Goal: Navigation & Orientation: Find specific page/section

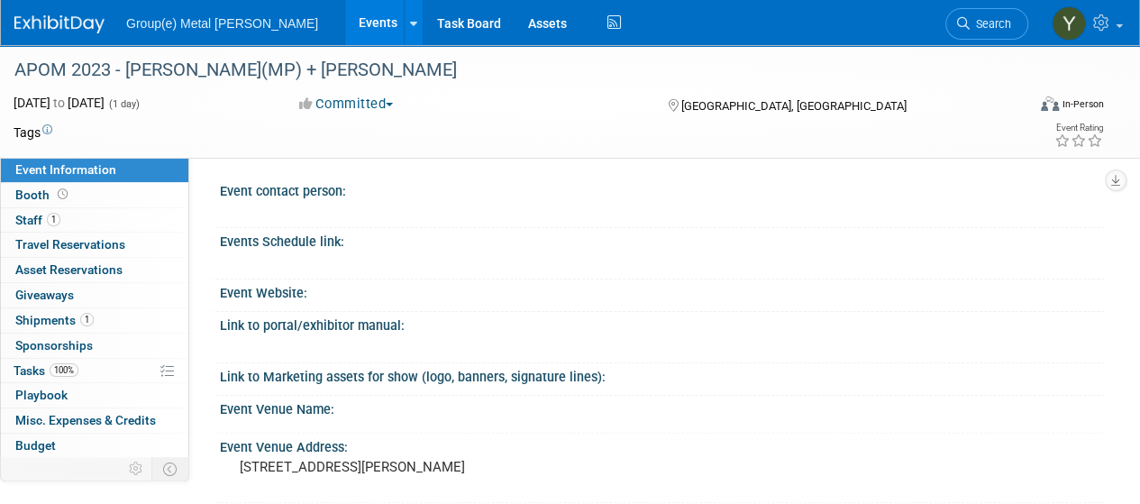
click at [345, 19] on link "Events" at bounding box center [378, 22] width 66 height 45
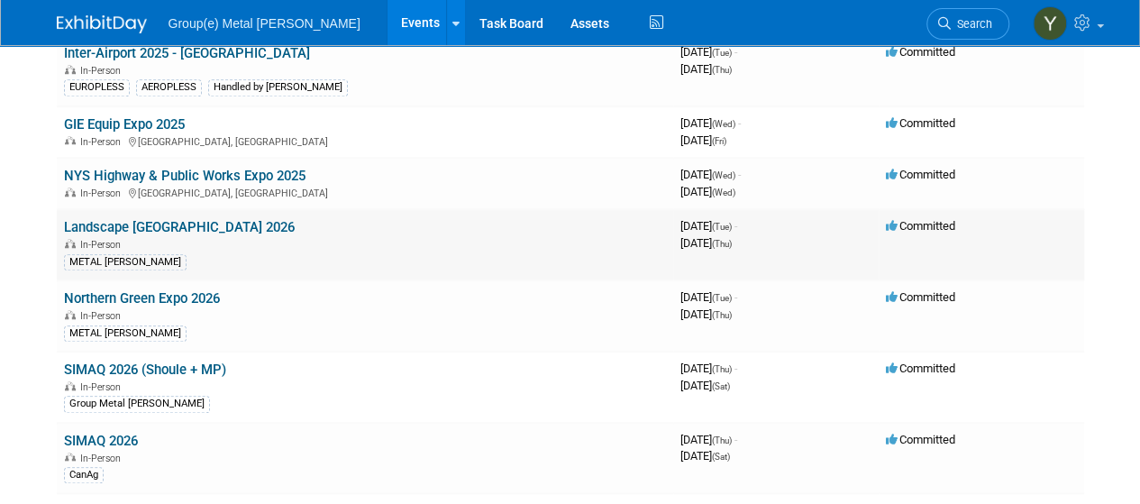
scroll to position [721, 0]
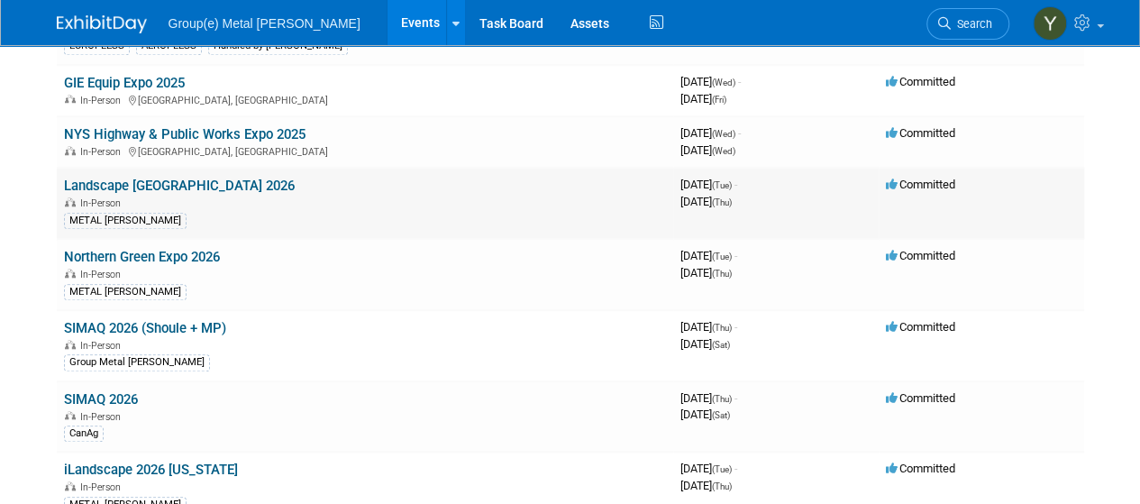
click at [145, 180] on link "Landscape [GEOGRAPHIC_DATA] 2026" at bounding box center [179, 185] width 231 height 16
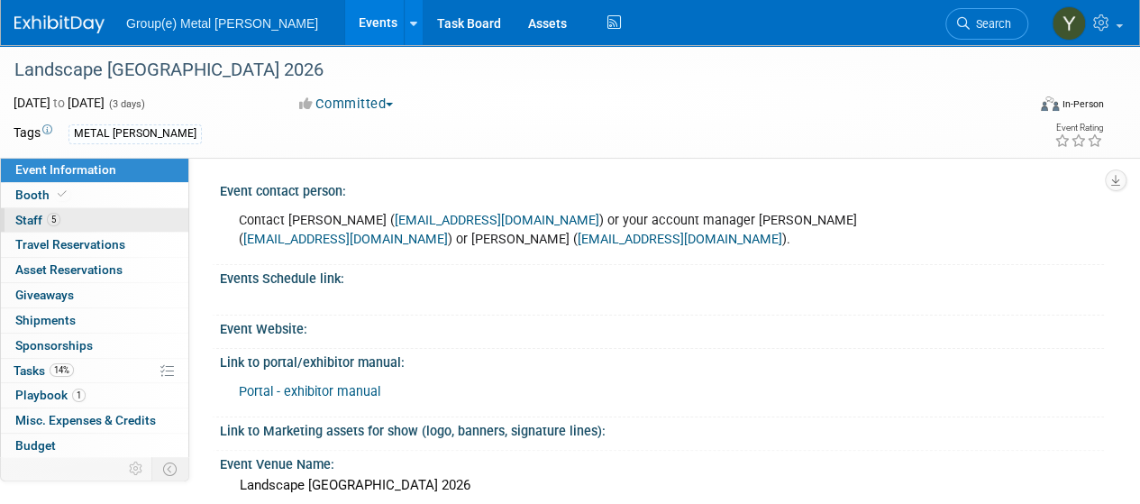
click at [33, 222] on span "Staff 5" at bounding box center [37, 220] width 45 height 14
